Goal: Transaction & Acquisition: Purchase product/service

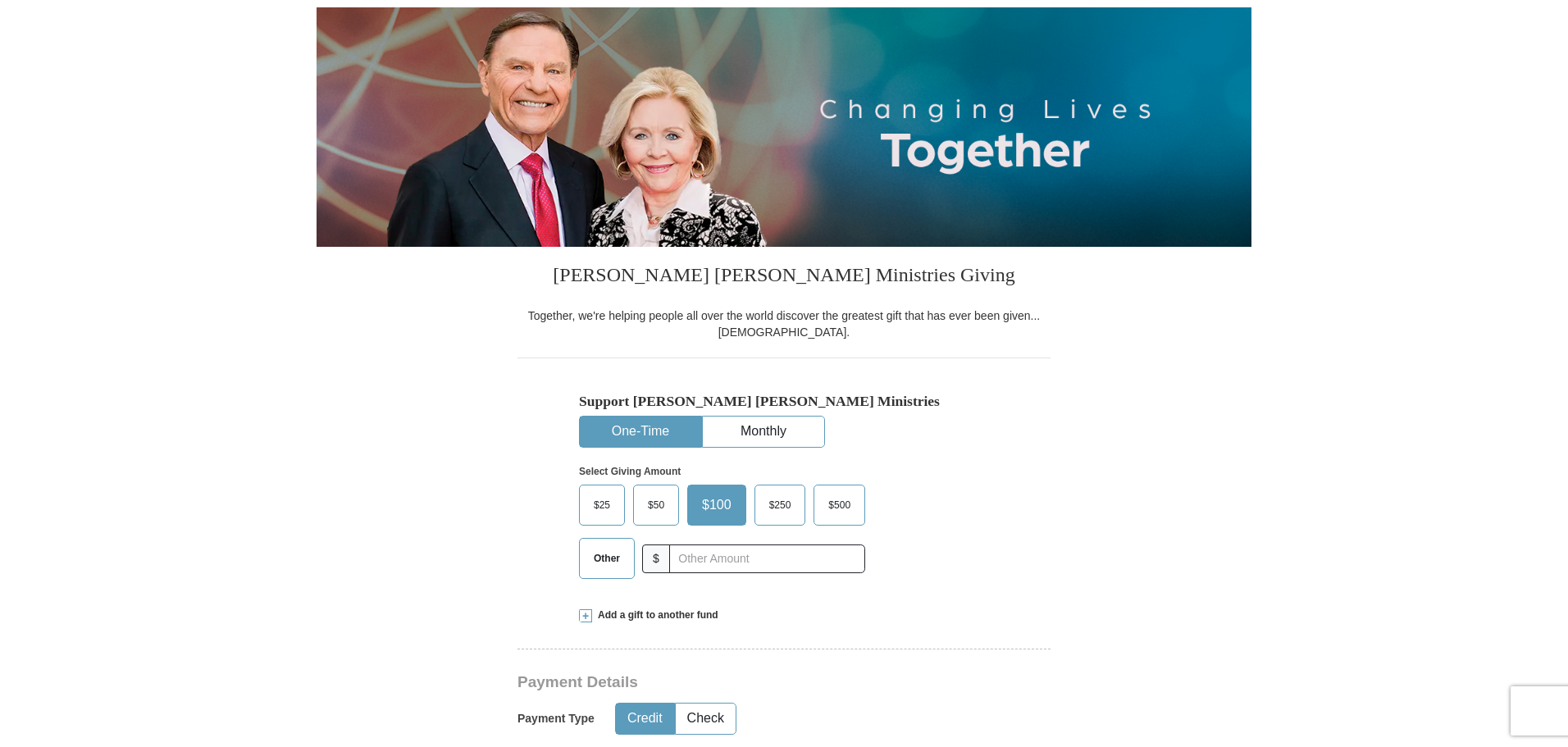
scroll to position [246, 0]
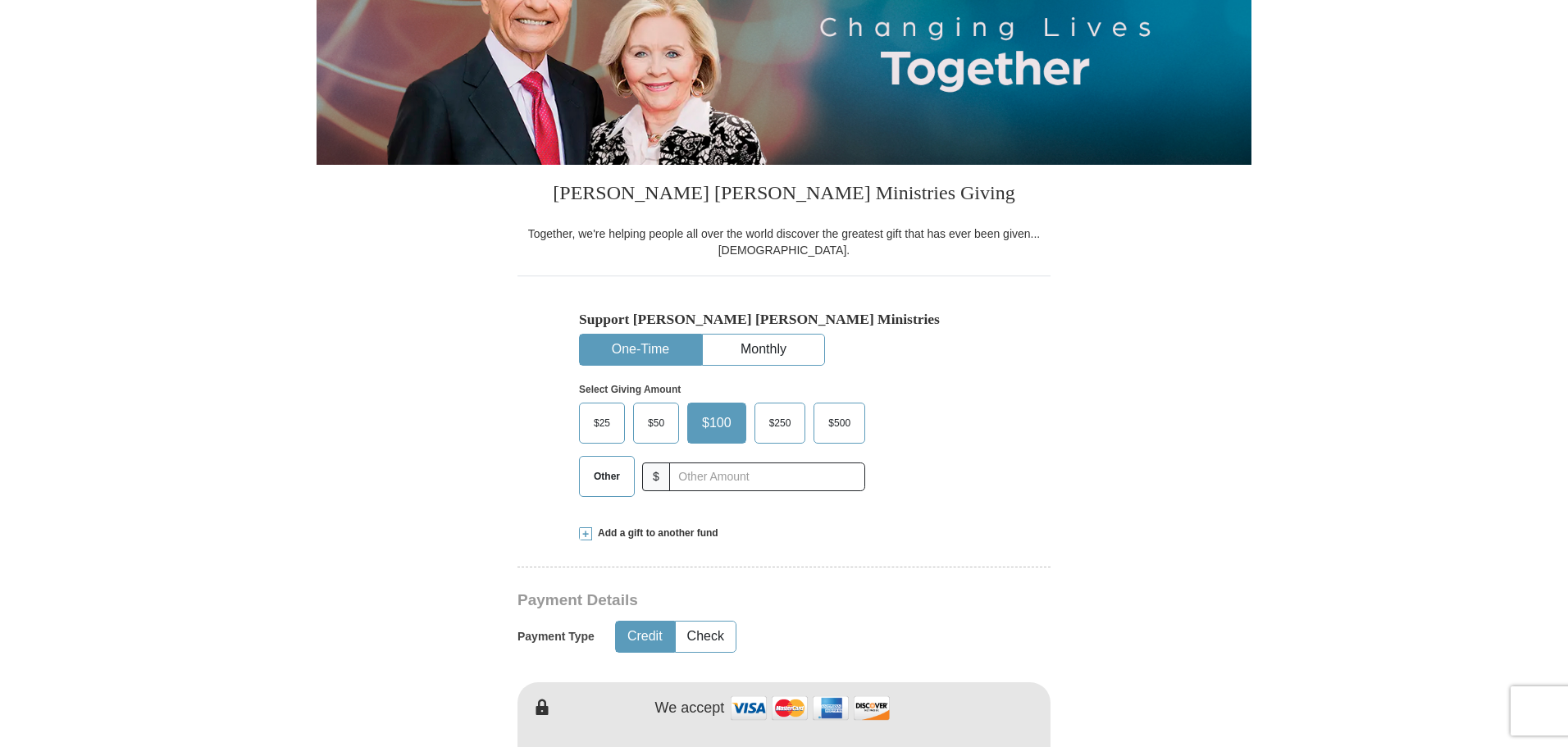
click at [780, 426] on span "$250" at bounding box center [780, 423] width 39 height 25
click at [0, 0] on input "$250" at bounding box center [0, 0] width 0 height 0
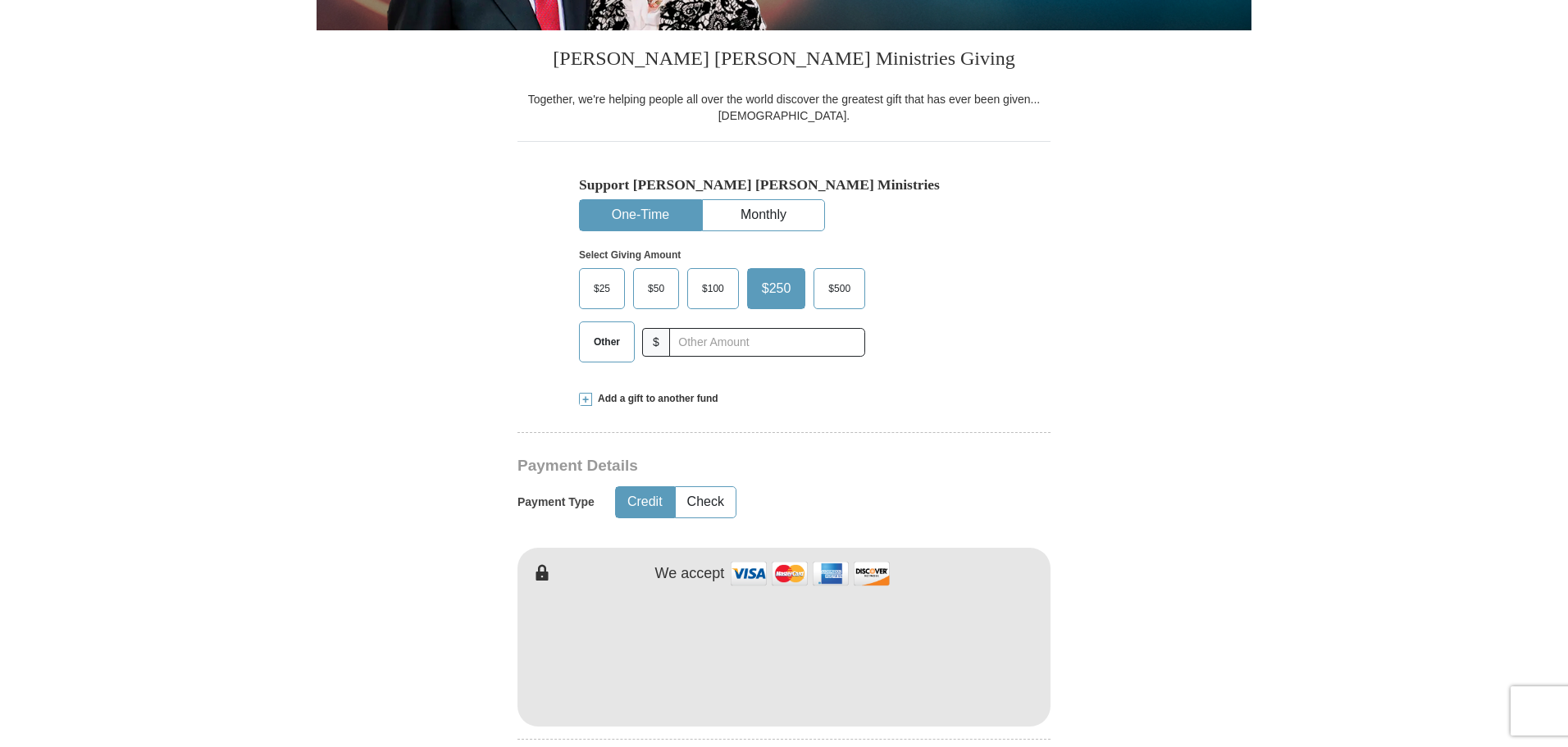
scroll to position [410, 0]
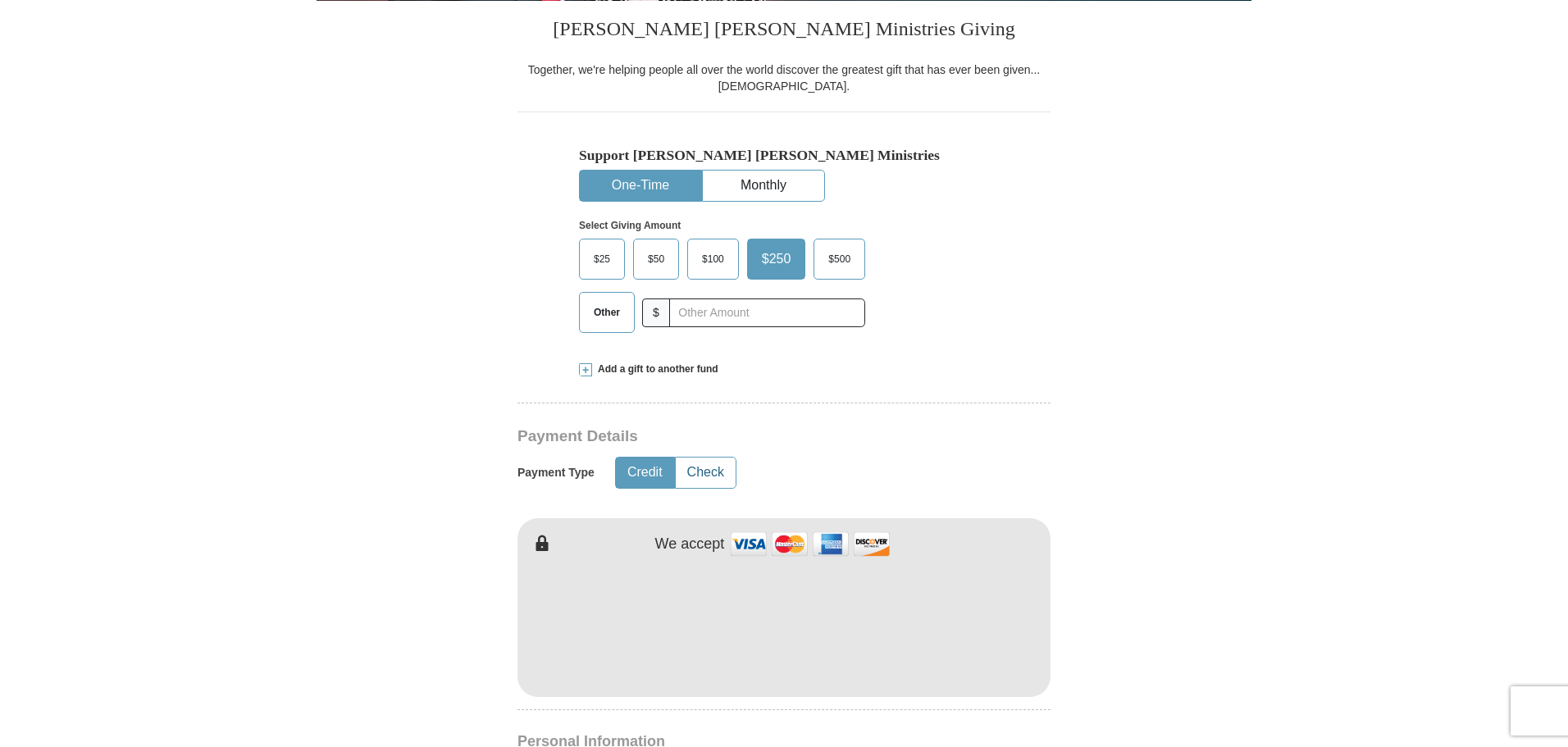
click at [707, 472] on button "Check" at bounding box center [705, 472] width 60 height 30
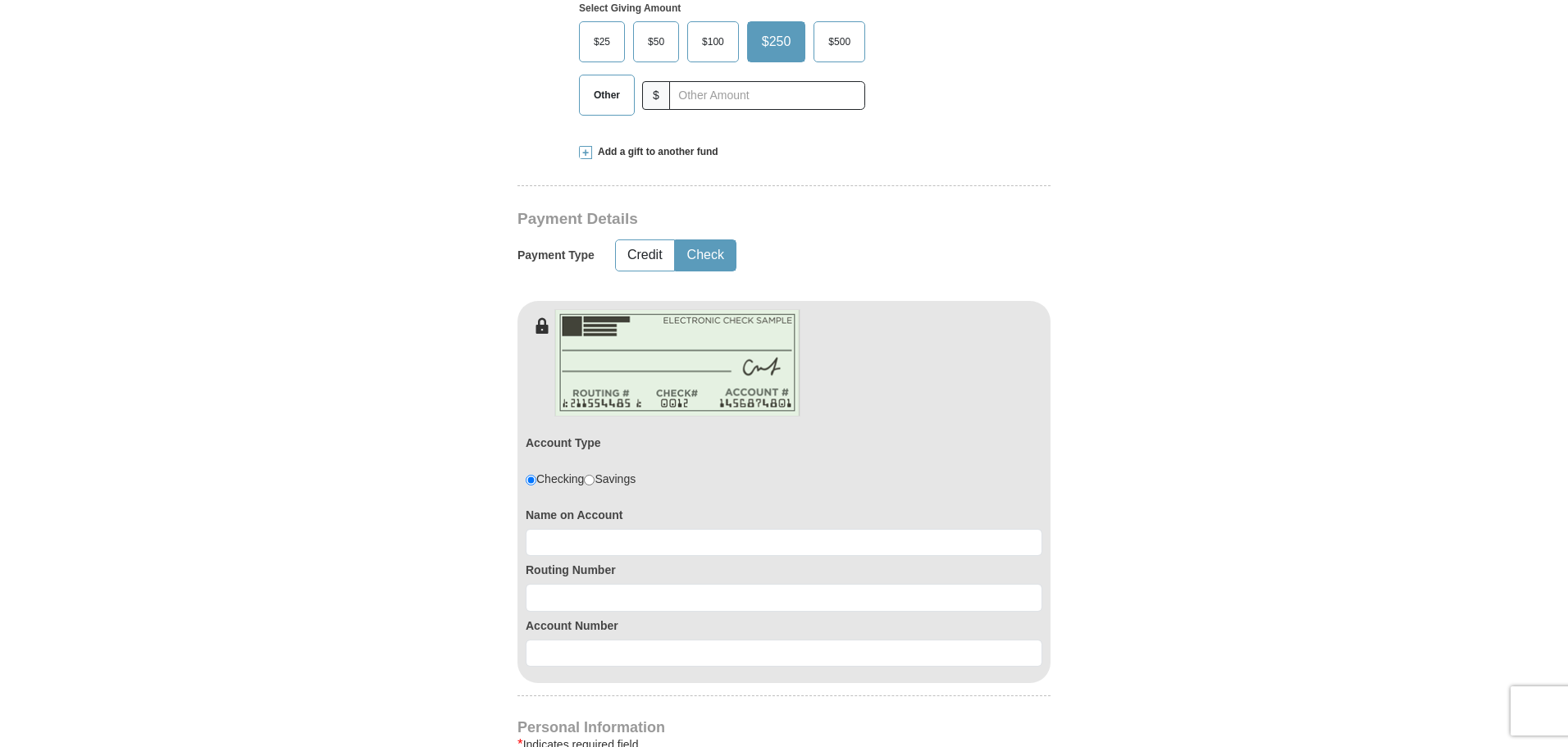
scroll to position [656, 0]
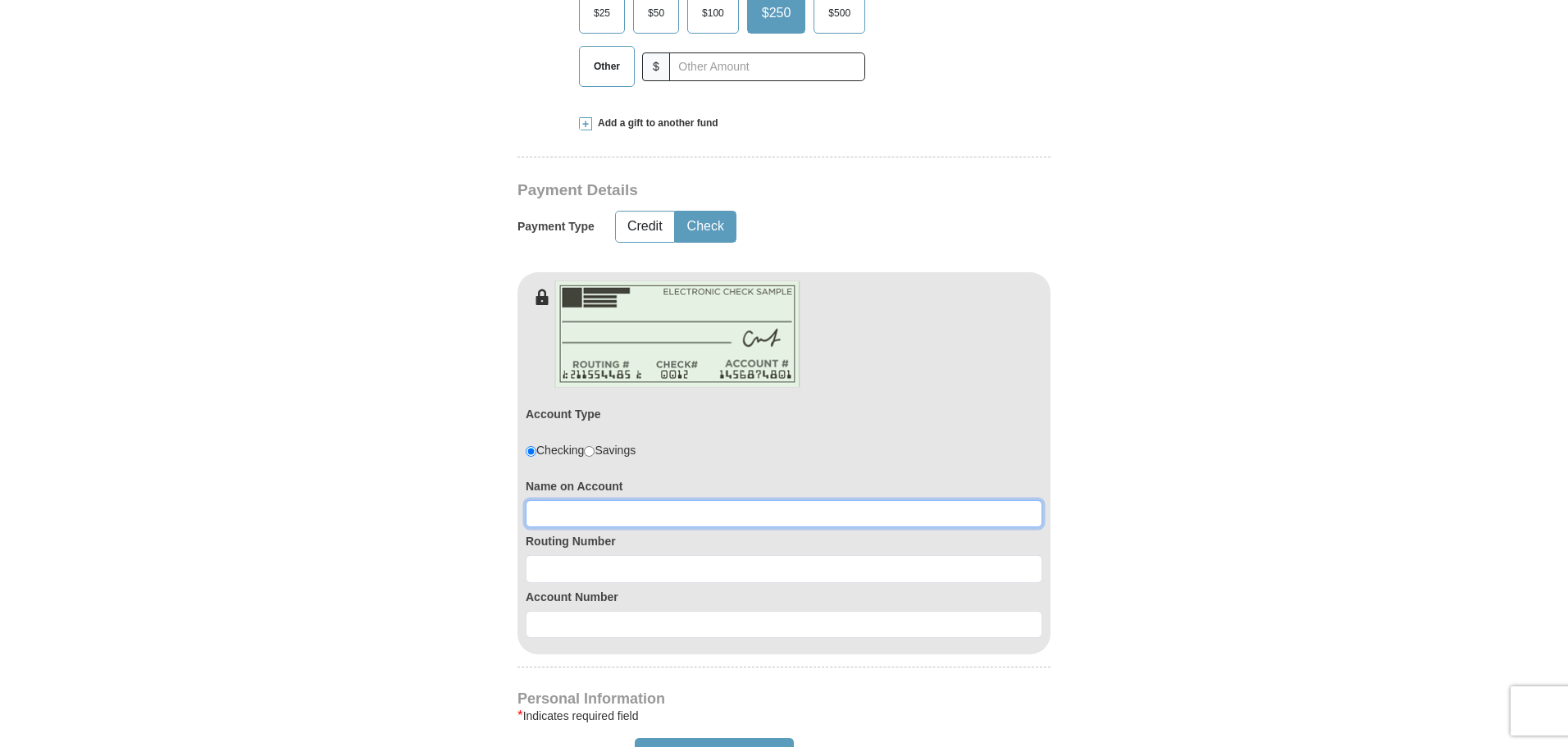
click at [554, 511] on input at bounding box center [783, 514] width 516 height 28
type input "[PERSON_NAME]"
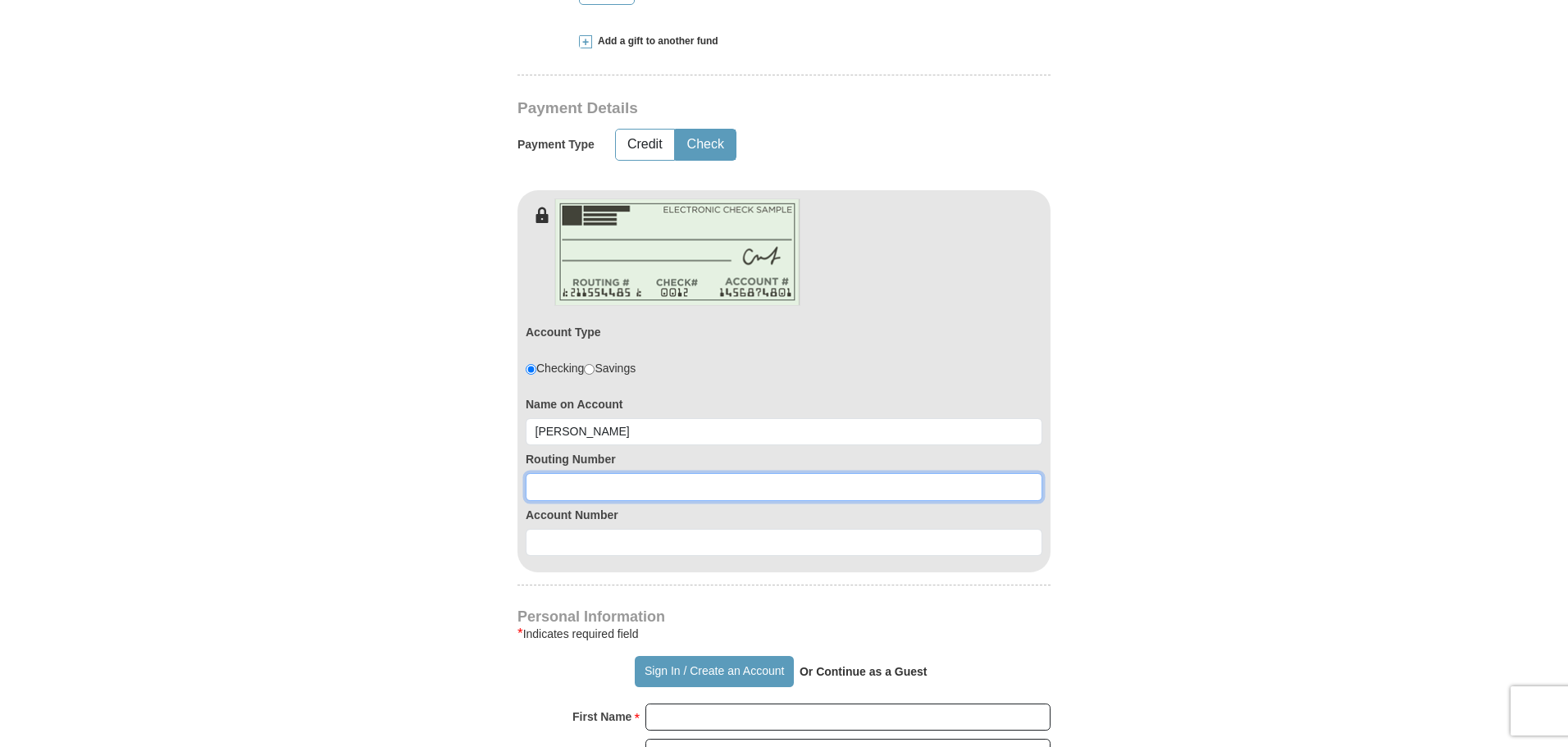
click at [534, 491] on input at bounding box center [783, 487] width 516 height 28
type input "069.0"
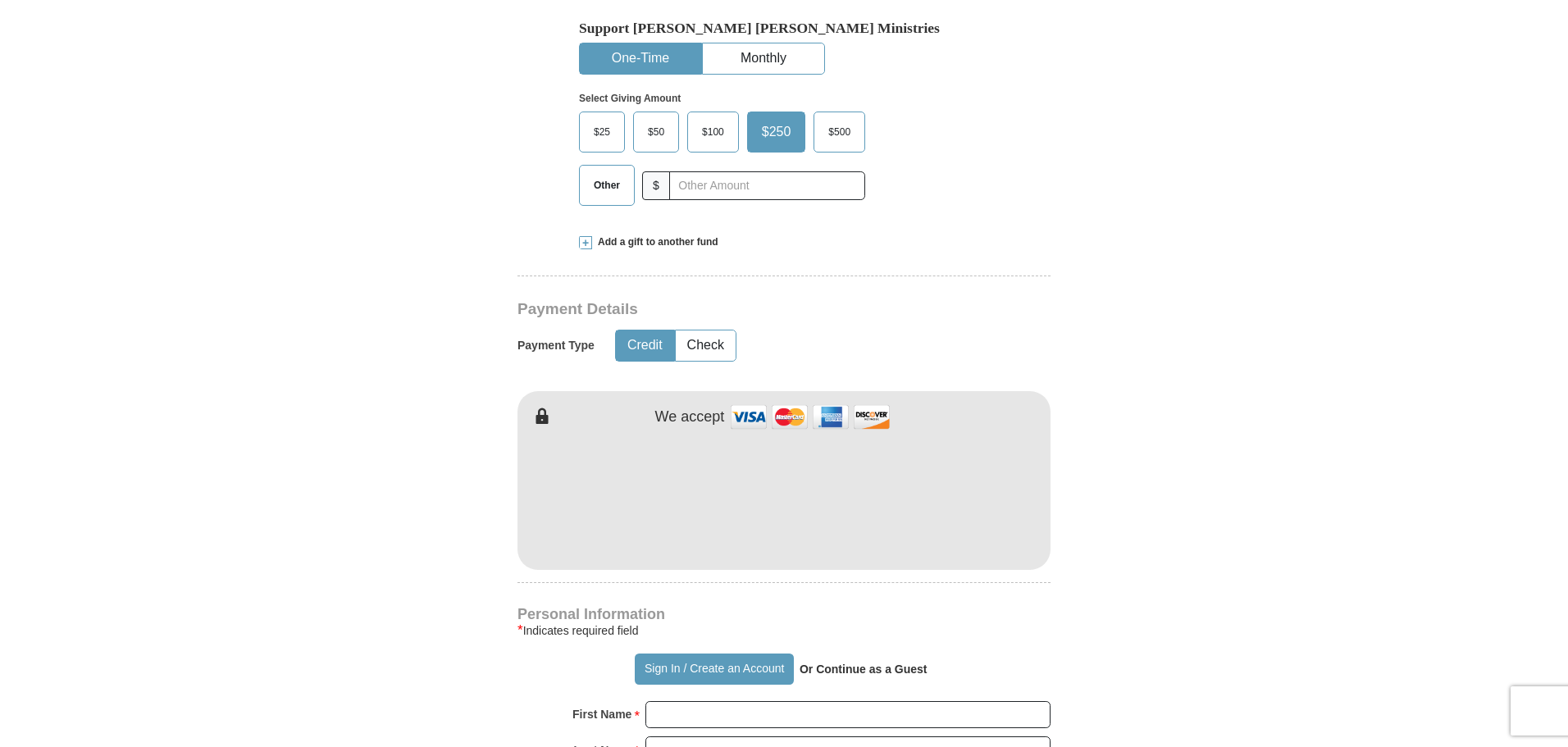
scroll to position [574, 0]
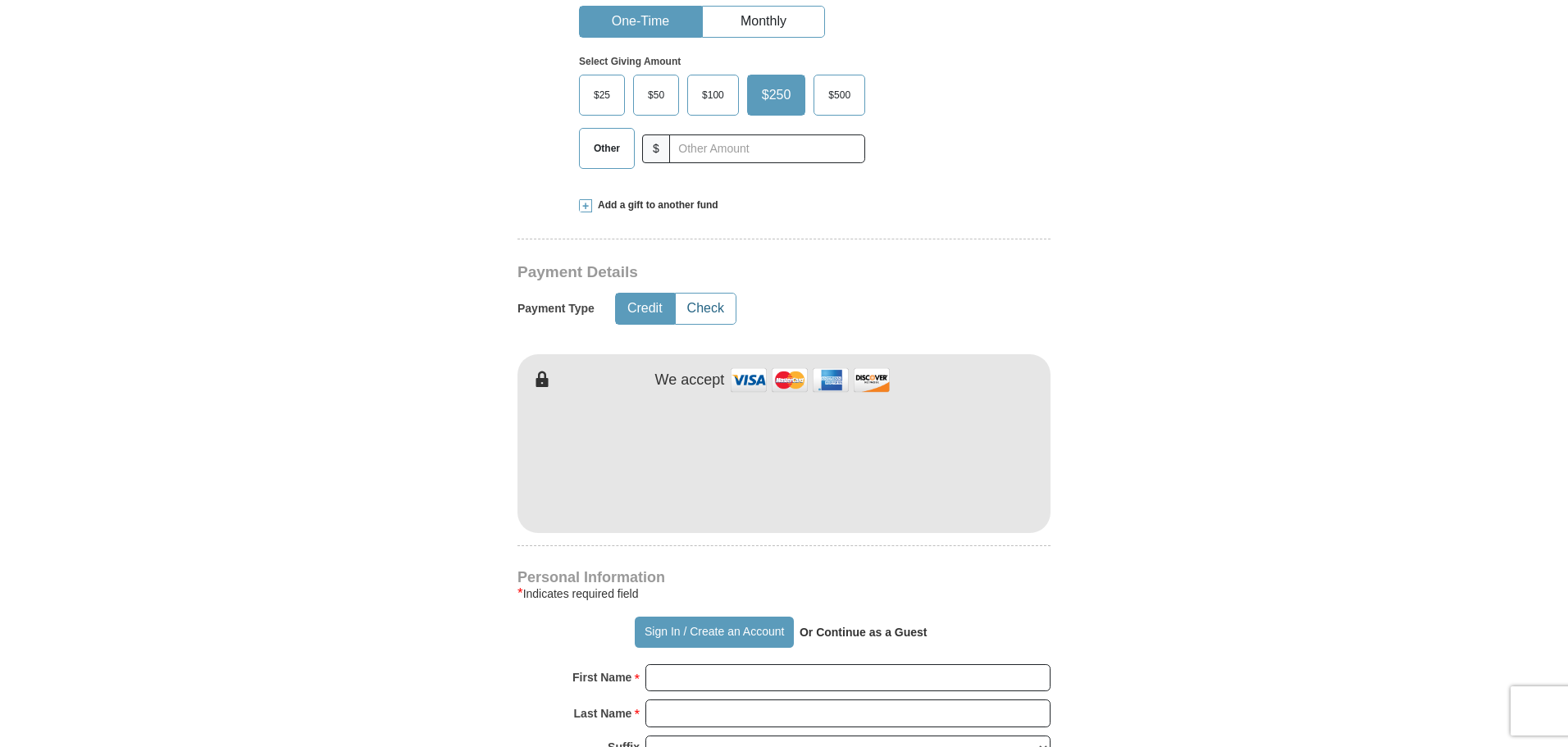
click at [715, 310] on button "Check" at bounding box center [705, 308] width 60 height 30
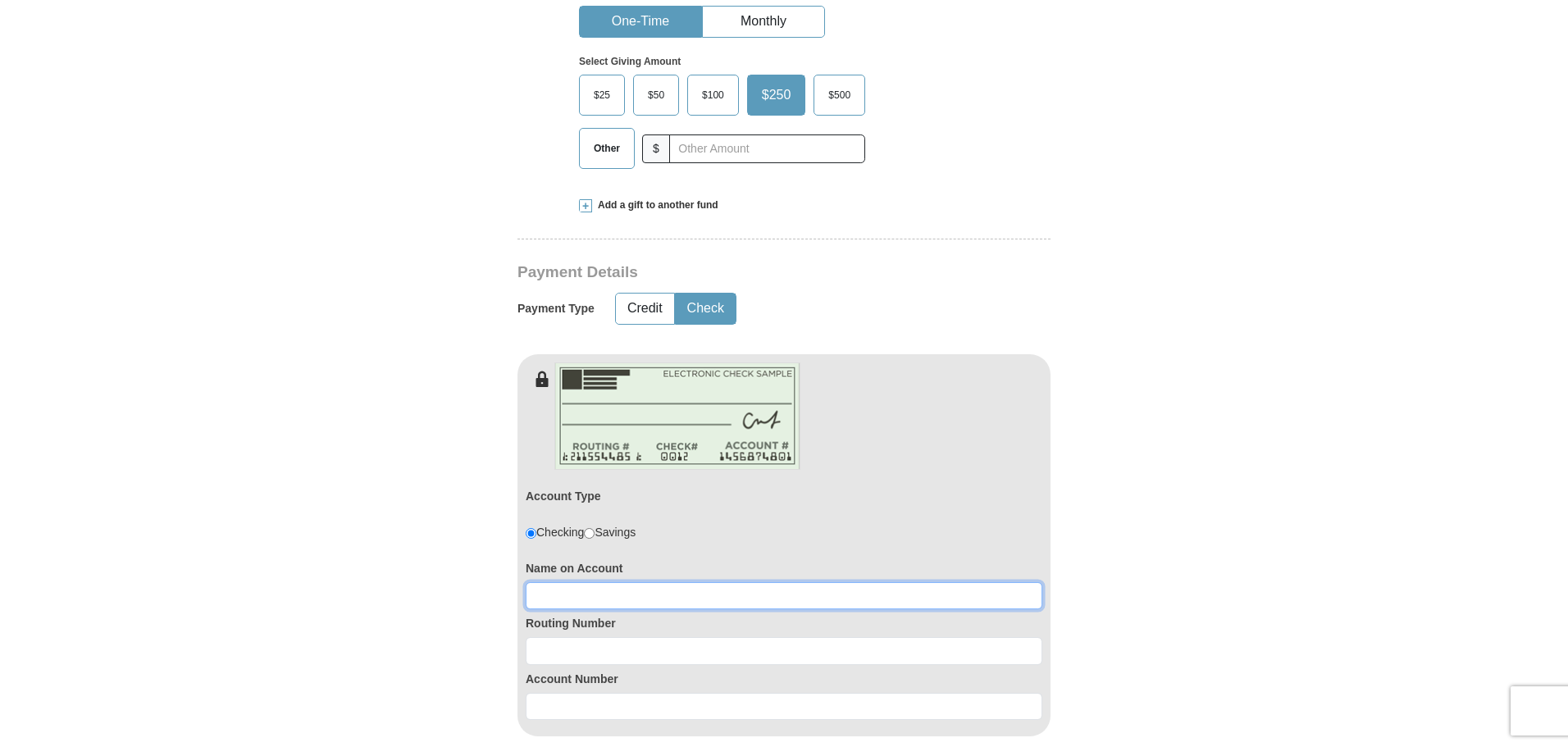
click at [542, 595] on input at bounding box center [783, 596] width 516 height 28
type input "[PERSON_NAME]"
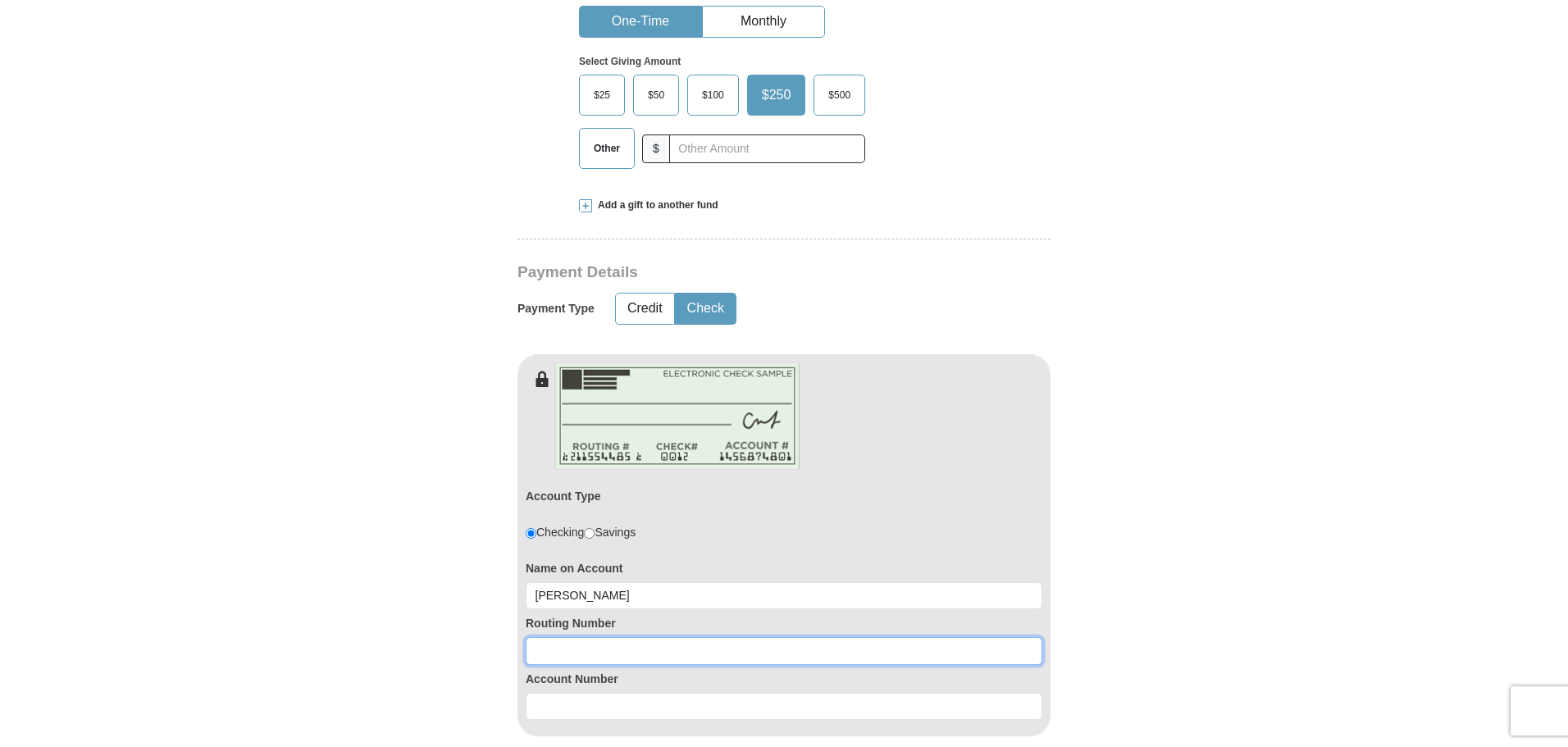
click at [539, 659] on input at bounding box center [783, 652] width 516 height 28
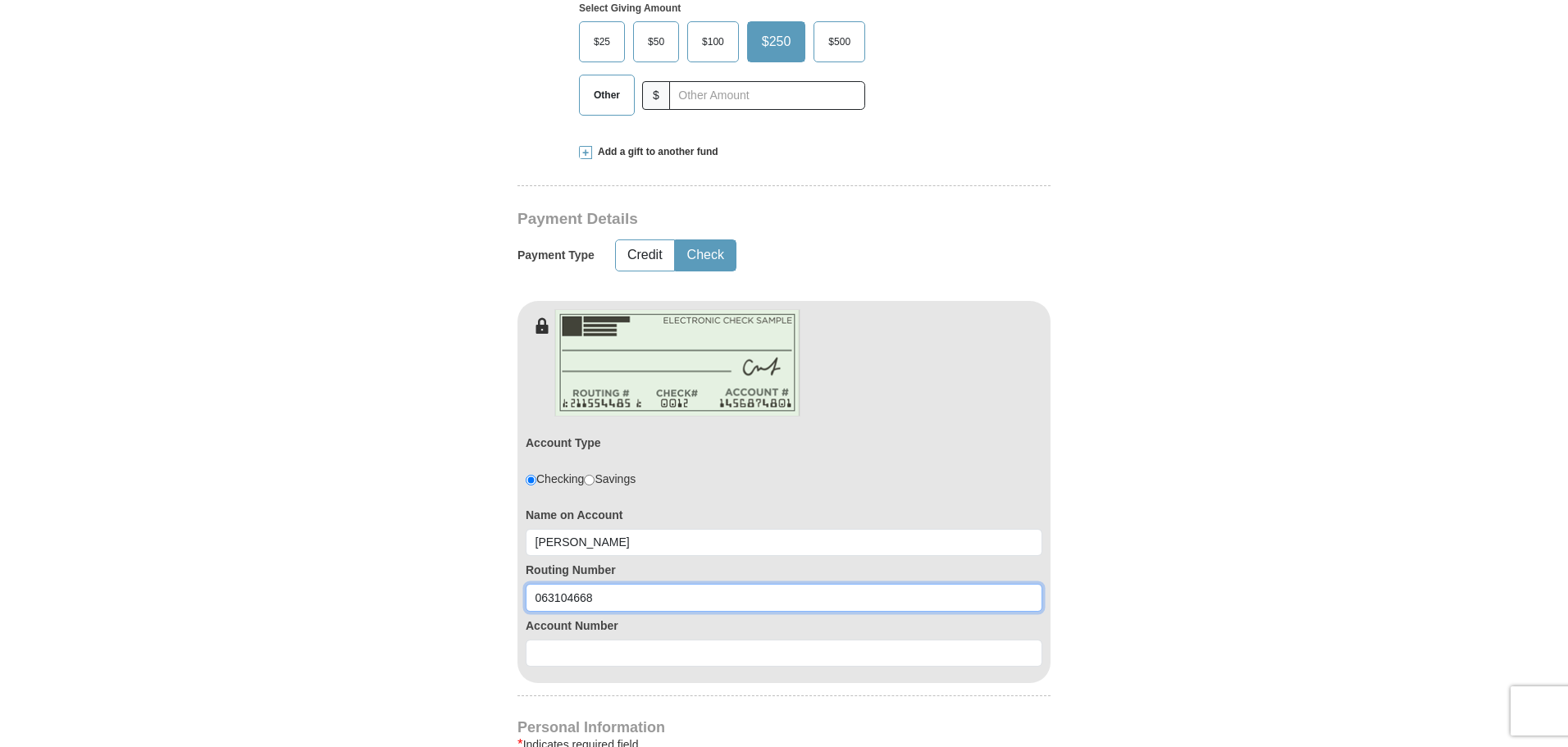
scroll to position [656, 0]
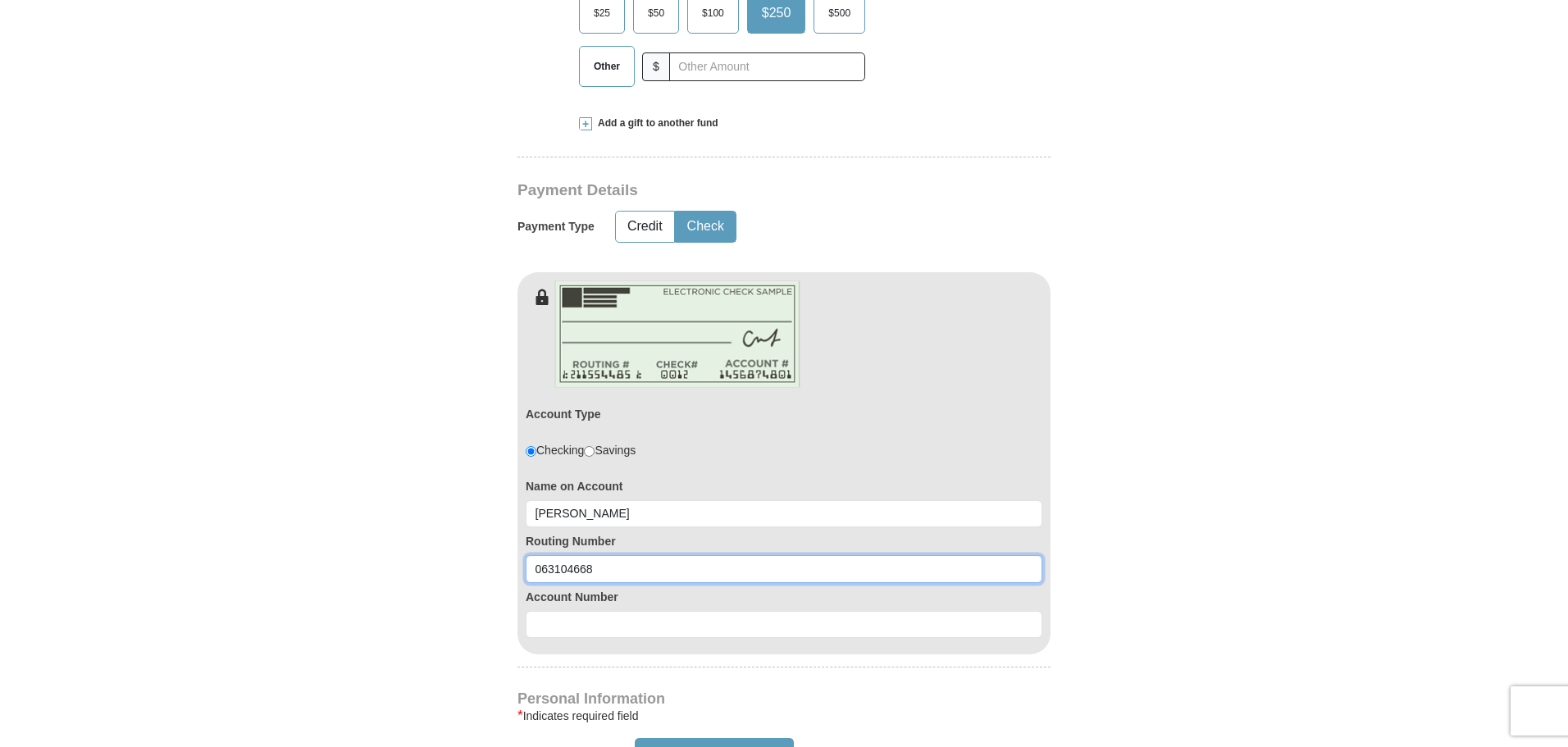
type input "063104668"
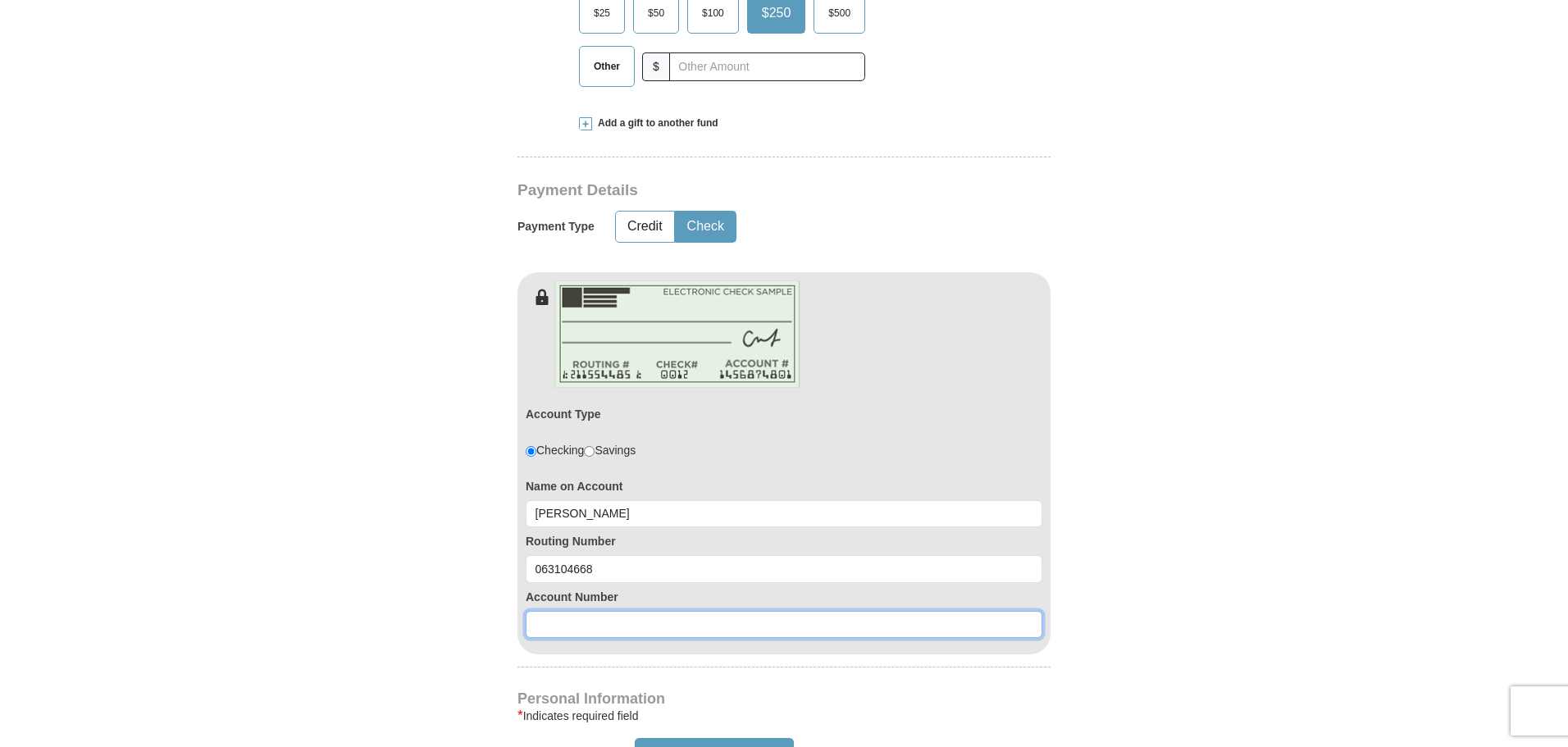
click at [534, 625] on input at bounding box center [783, 625] width 516 height 28
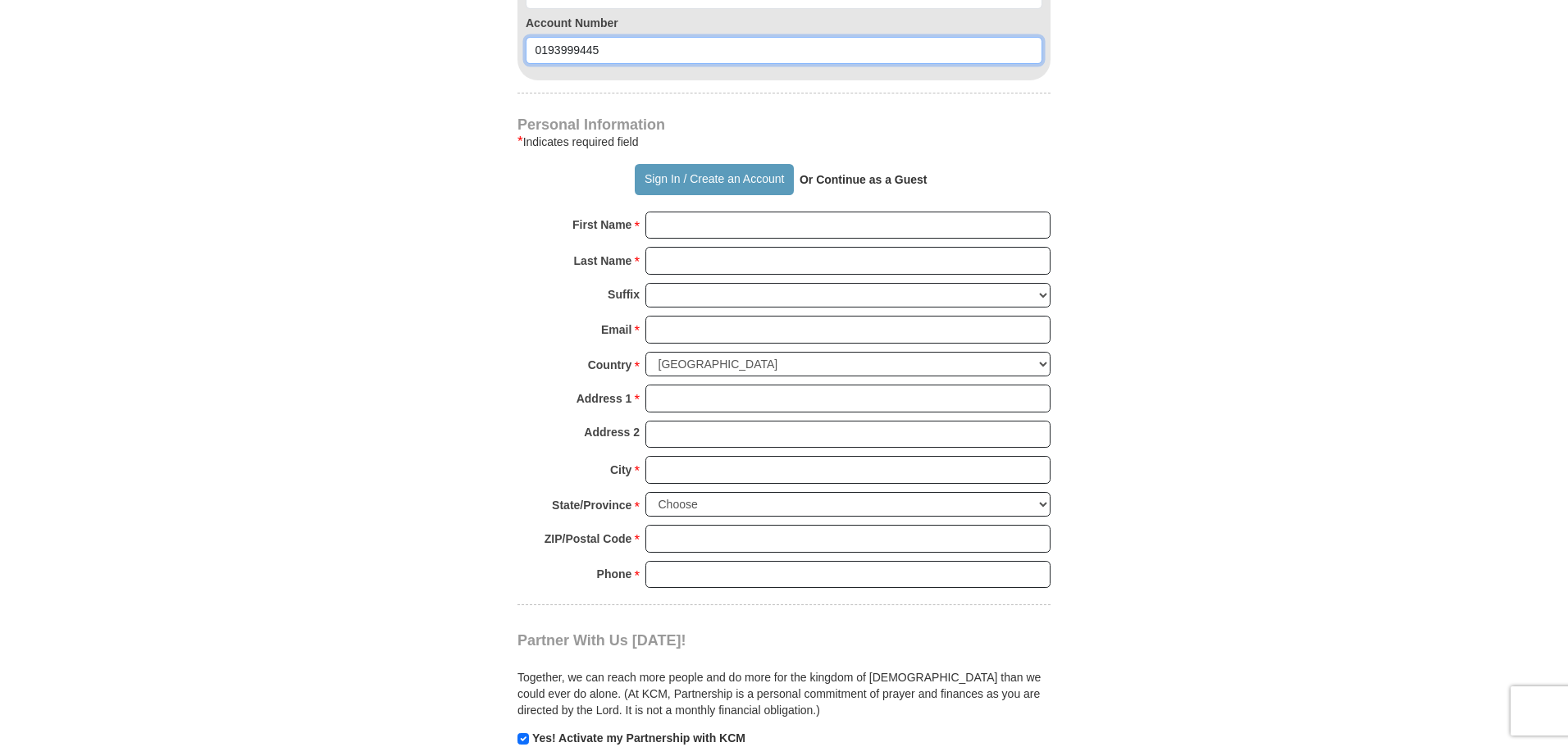
scroll to position [1148, 0]
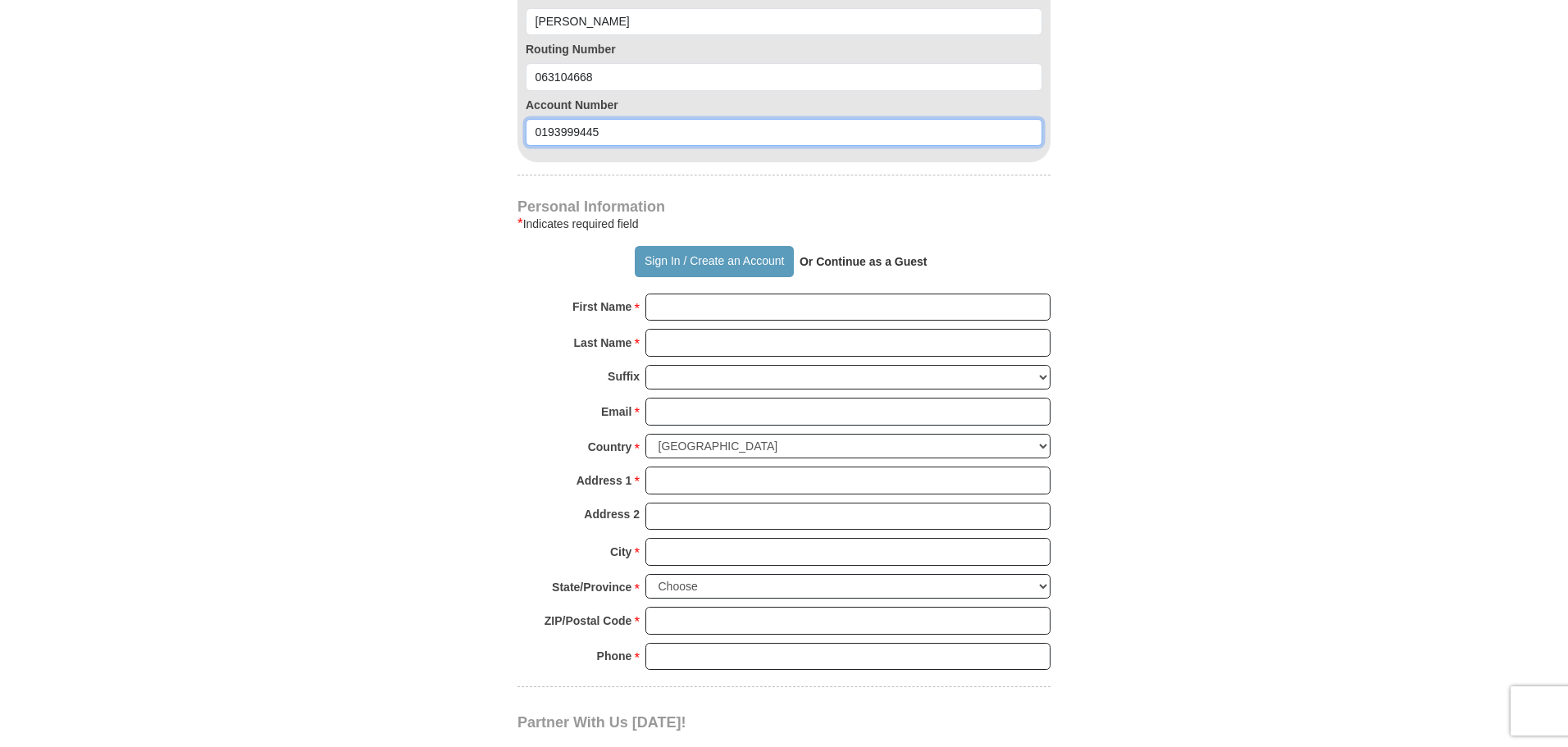
type input "0193999445"
click at [662, 306] on input "First Name *" at bounding box center [848, 307] width 405 height 28
type input "[PERSON_NAME]"
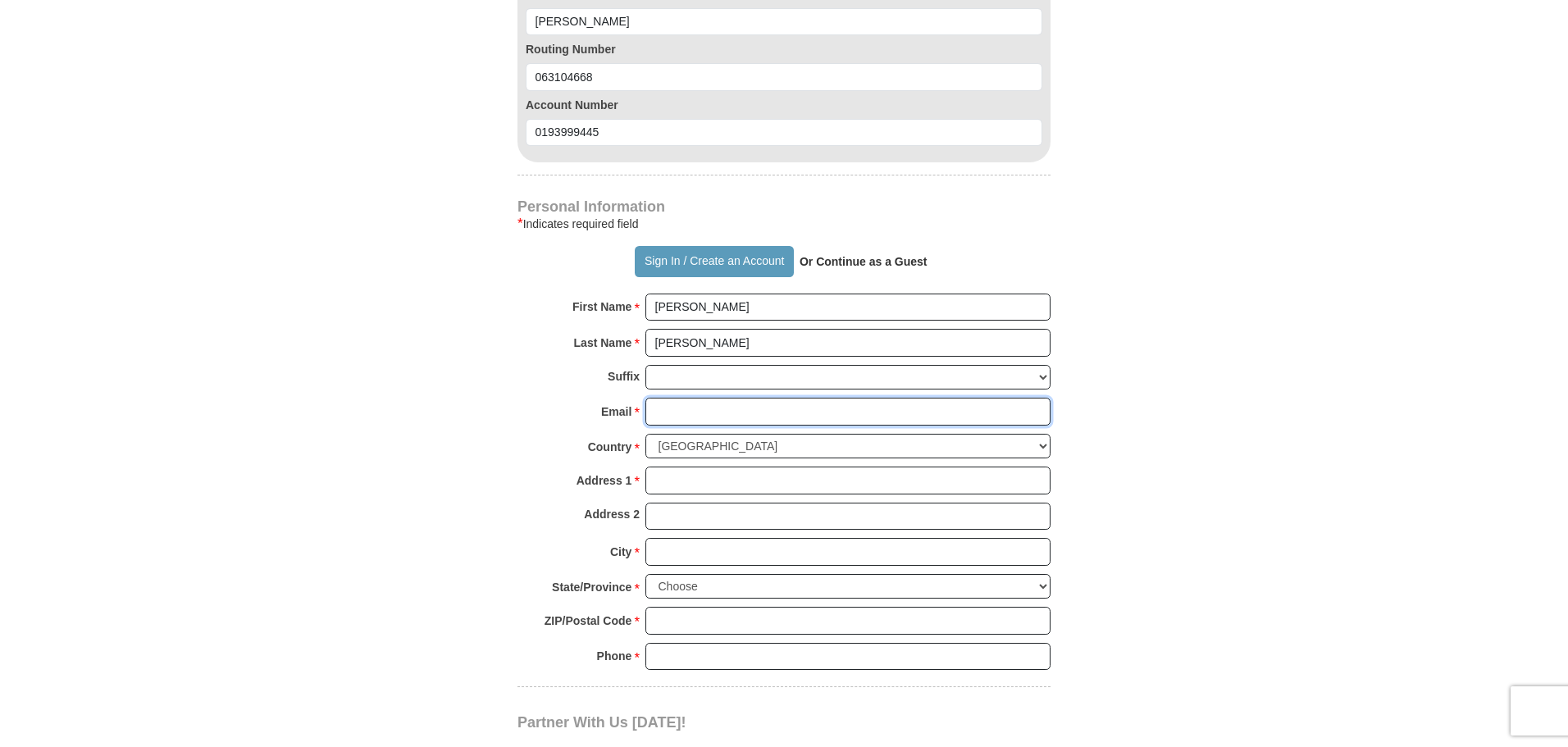
type input "[EMAIL_ADDRESS][DOMAIN_NAME]"
type input "[STREET_ADDRESS]"
type input "St. Cloud"
select select "FL"
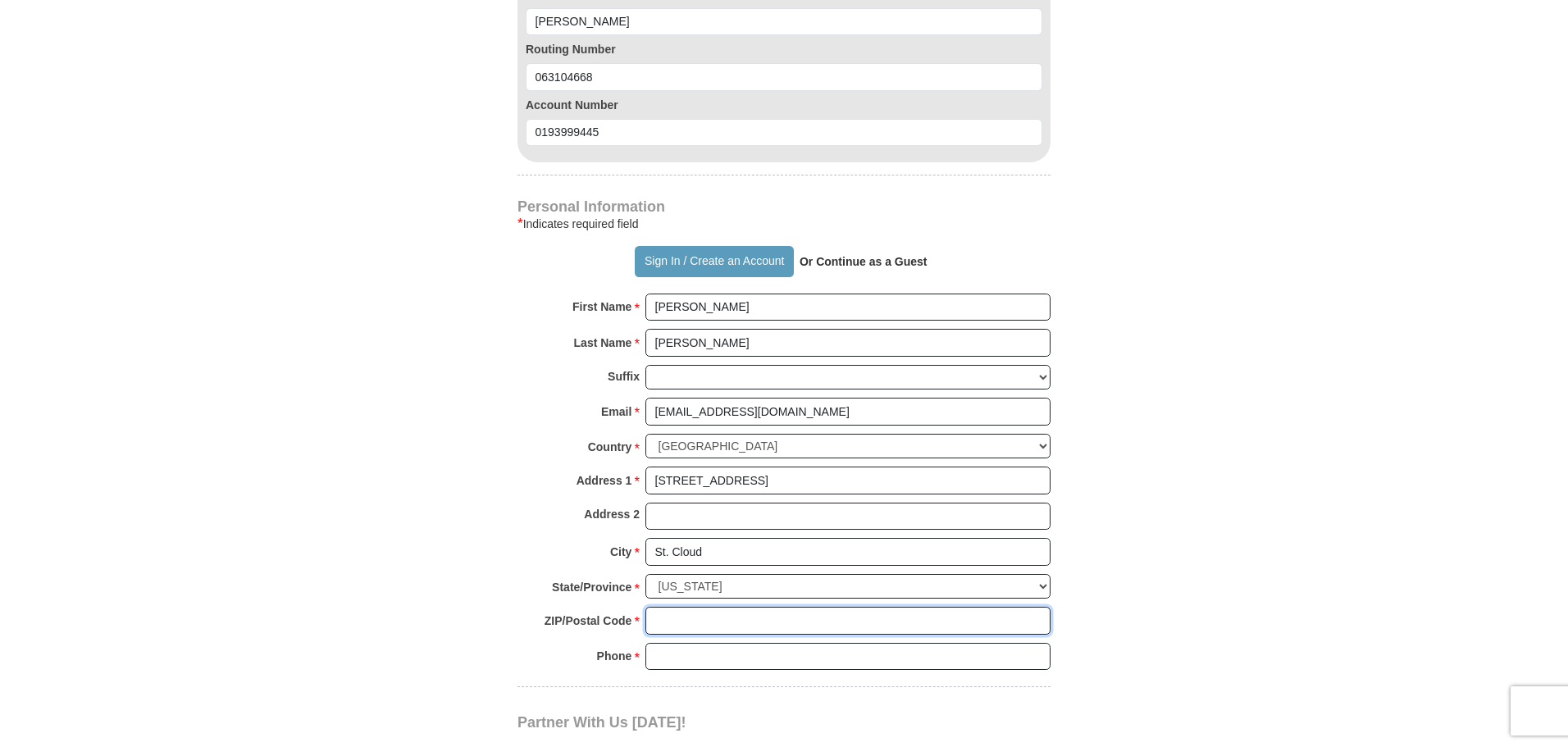
type input "34772"
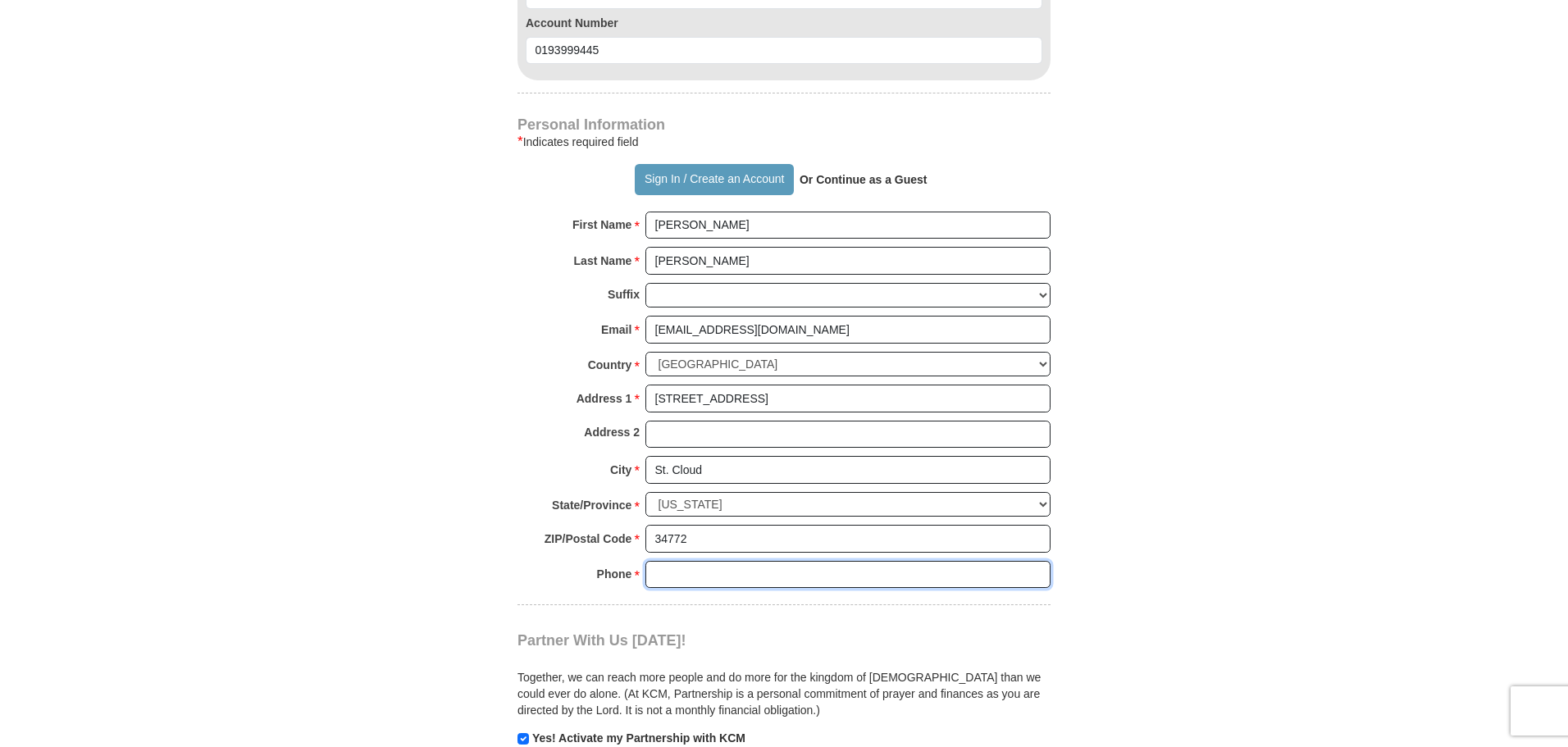
click at [662, 577] on input "Phone * *" at bounding box center [848, 575] width 405 height 28
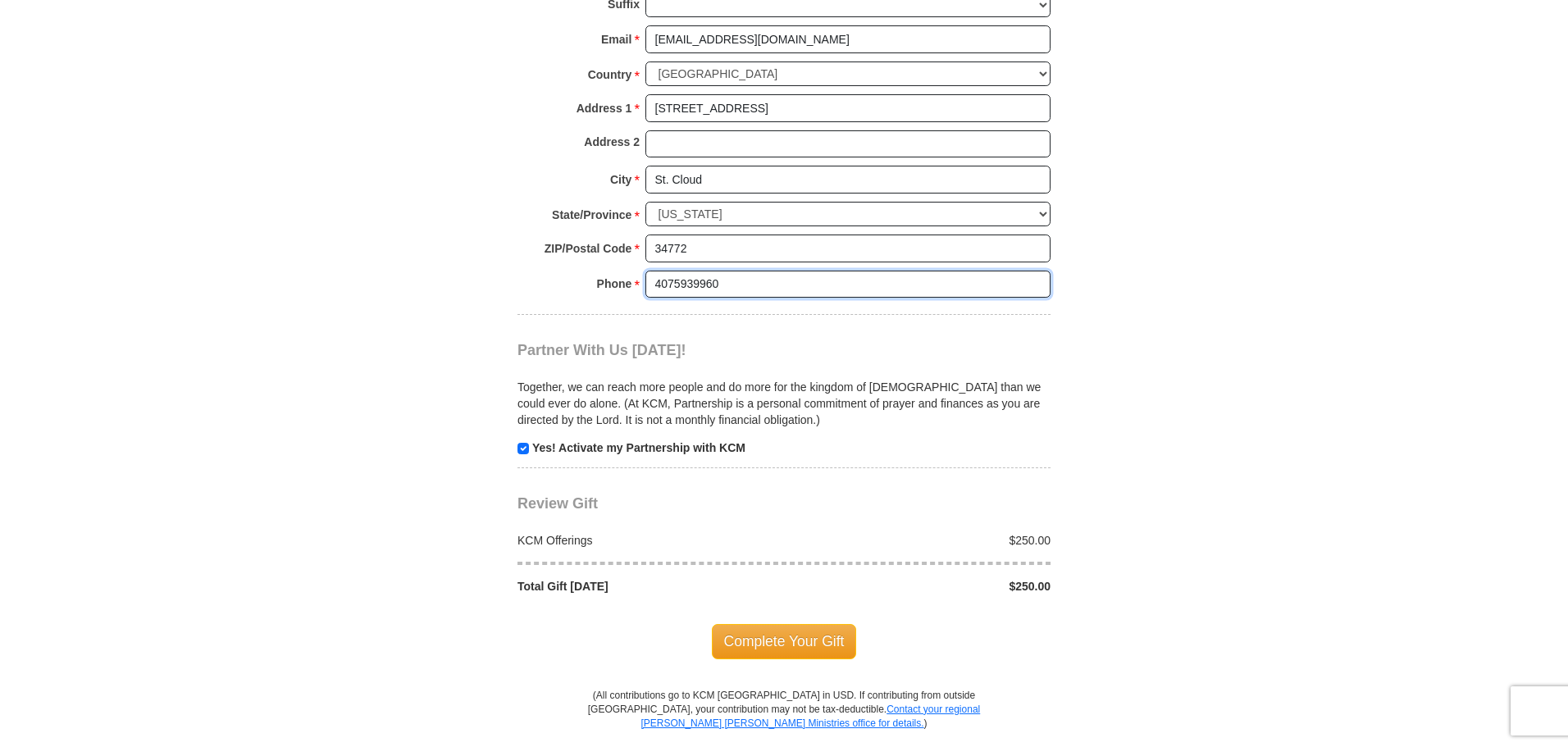
scroll to position [1558, 0]
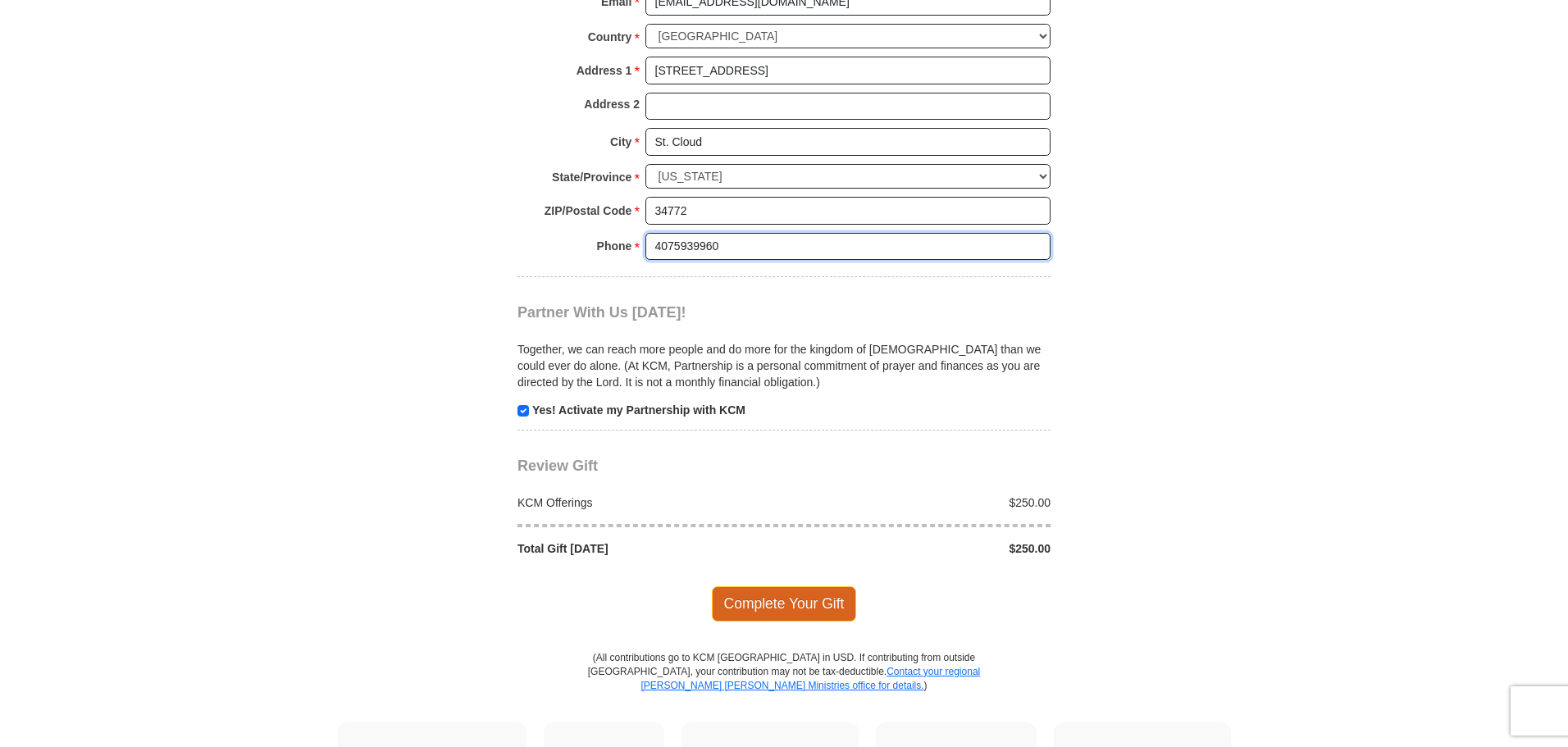
type input "4075939960"
click at [782, 606] on span "Complete Your Gift" at bounding box center [784, 603] width 145 height 34
